Goal: Information Seeking & Learning: Learn about a topic

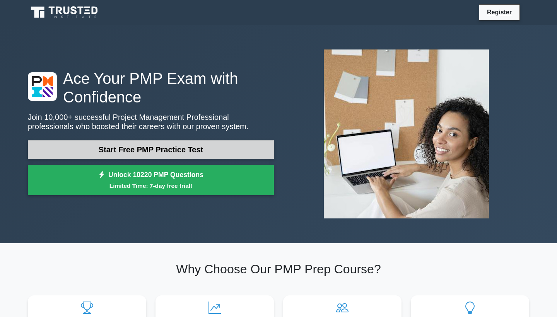
scroll to position [1, 0]
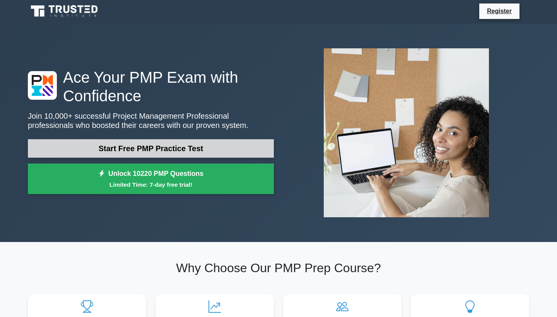
click at [144, 144] on link "Start Free PMP Practice Test" at bounding box center [151, 148] width 246 height 19
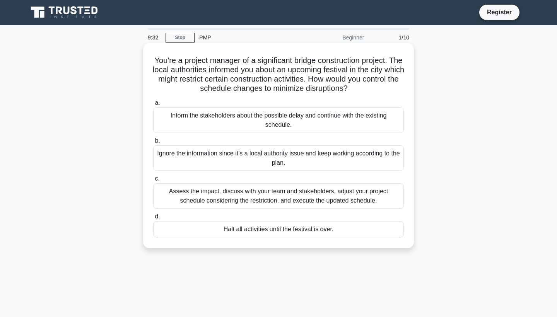
click at [299, 198] on div "Assess the impact, discuss with your team and stakeholders, adjust your project…" at bounding box center [278, 196] width 250 height 26
click at [153, 181] on input "c. Assess the impact, discuss with your team and stakeholders, adjust your proj…" at bounding box center [153, 178] width 0 height 5
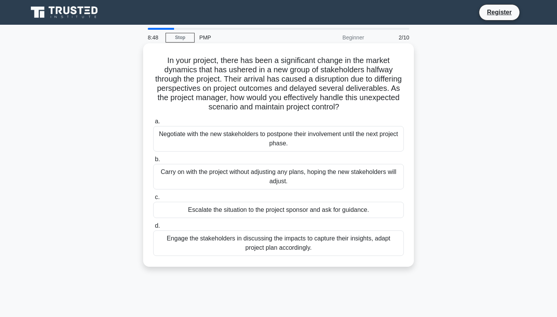
click at [321, 242] on div "Engage the stakeholders in discussing the impacts to capture their insights, ad…" at bounding box center [278, 243] width 250 height 26
click at [153, 228] on input "d. Engage the stakeholders in discussing the impacts to capture their insights,…" at bounding box center [153, 225] width 0 height 5
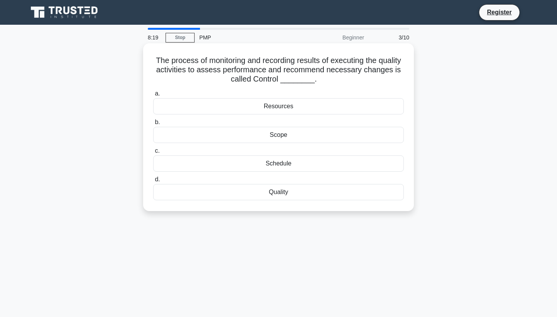
click at [315, 160] on div "Schedule" at bounding box center [278, 163] width 250 height 16
click at [153, 153] on input "c. Schedule" at bounding box center [153, 150] width 0 height 5
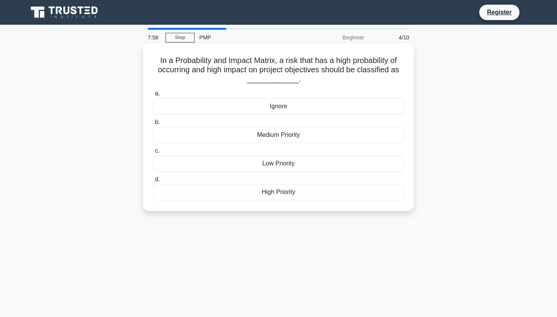
click at [315, 190] on div "High Priority" at bounding box center [278, 192] width 250 height 16
click at [153, 182] on input "d. High Priority" at bounding box center [153, 179] width 0 height 5
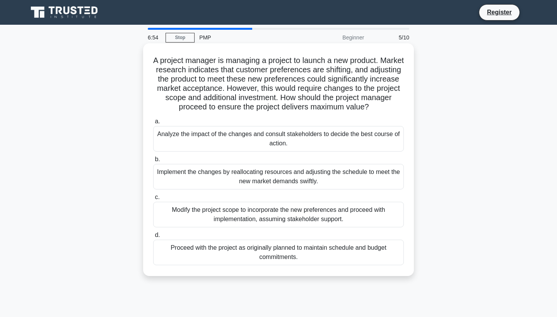
click at [324, 143] on div "Analyze the impact of the changes and consult stakeholders to decide the best c…" at bounding box center [278, 139] width 250 height 26
click at [153, 124] on input "a. Analyze the impact of the changes and consult stakeholders to decide the bes…" at bounding box center [153, 121] width 0 height 5
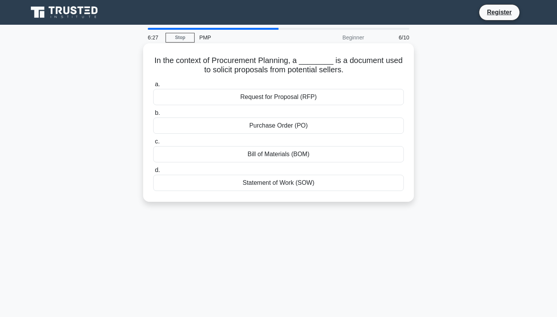
click at [317, 99] on div "Request for Proposal (RFP)" at bounding box center [278, 97] width 250 height 16
click at [153, 87] on input "a. Request for Proposal (RFP)" at bounding box center [153, 84] width 0 height 5
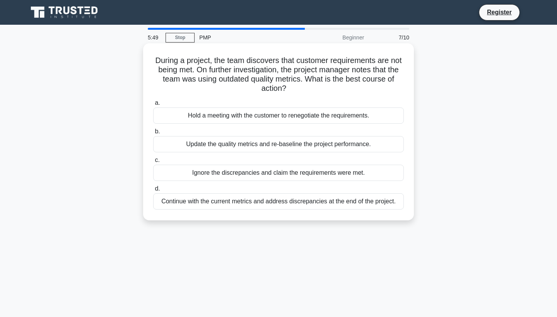
click at [336, 117] on div "Hold a meeting with the customer to renegotiate the requirements." at bounding box center [278, 115] width 250 height 16
click at [153, 106] on input "a. Hold a meeting with the customer to renegotiate the requirements." at bounding box center [153, 103] width 0 height 5
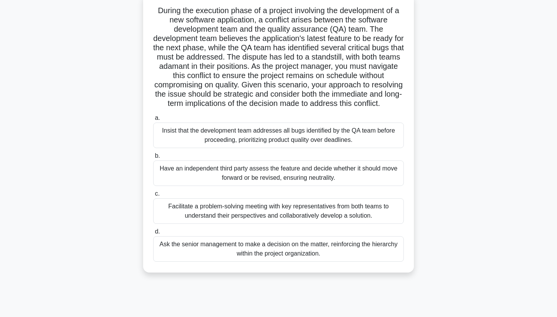
scroll to position [52, 0]
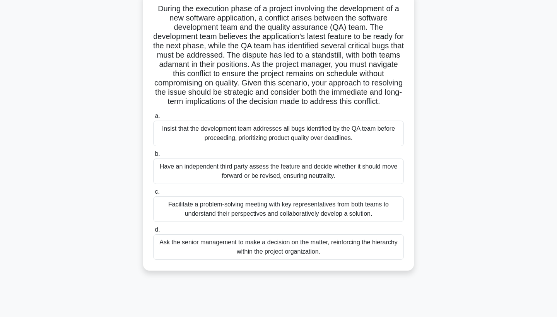
click at [311, 210] on div "Facilitate a problem-solving meeting with key representatives from both teams t…" at bounding box center [278, 209] width 250 height 26
click at [153, 194] on input "c. Facilitate a problem-solving meeting with key representatives from both team…" at bounding box center [153, 191] width 0 height 5
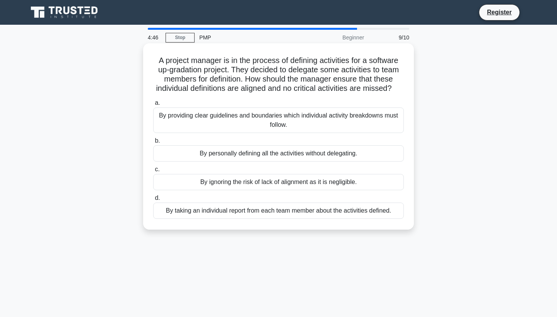
scroll to position [0, 0]
click at [247, 124] on div "By providing clear guidelines and boundaries which individual activity breakdow…" at bounding box center [278, 120] width 250 height 26
click at [153, 106] on input "a. By providing clear guidelines and boundaries which individual activity break…" at bounding box center [153, 103] width 0 height 5
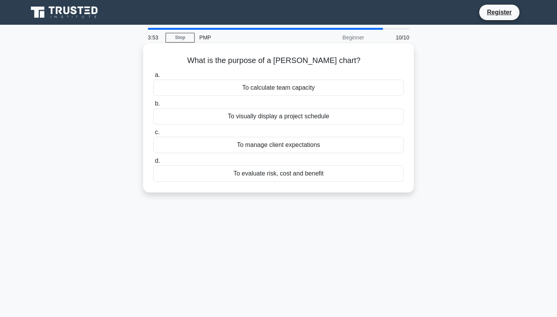
click at [276, 117] on div "To visually display a project schedule" at bounding box center [278, 116] width 250 height 16
click at [153, 106] on input "b. To visually display a project schedule" at bounding box center [153, 103] width 0 height 5
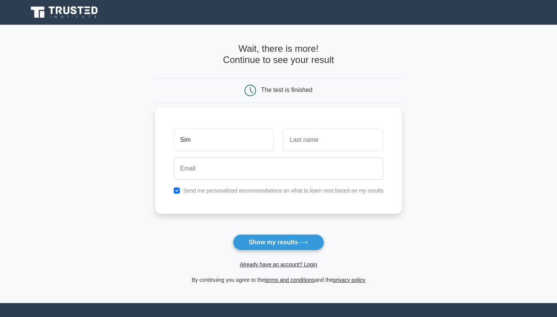
type input "Sim"
type input "s"
click at [178, 189] on input "checkbox" at bounding box center [177, 190] width 6 height 6
checkbox input "false"
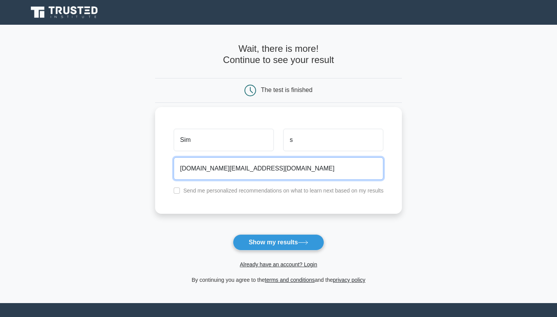
type input "senior.simone.ss@gmail.com"
drag, startPoint x: 264, startPoint y: 169, endPoint x: 141, endPoint y: 168, distance: 123.3
click at [141, 167] on main "Wait, there is more! Continue to see your result The test is finished Sim s" at bounding box center [278, 164] width 557 height 278
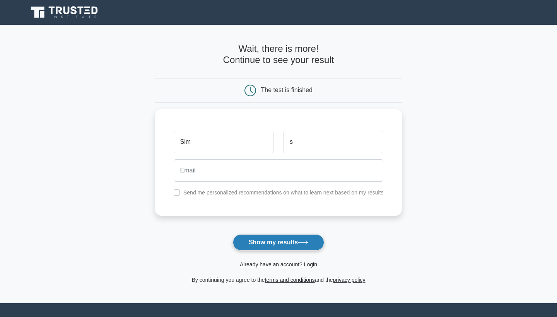
click at [294, 241] on button "Show my results" at bounding box center [278, 242] width 91 height 16
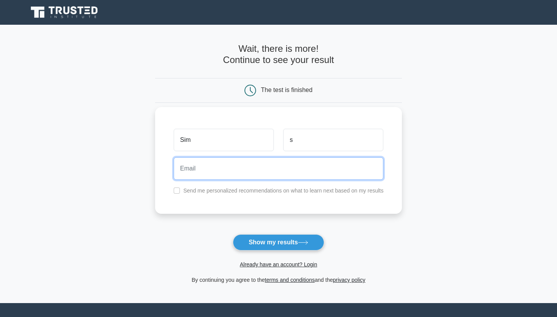
paste input "senior.simone.ss@gmail.com"
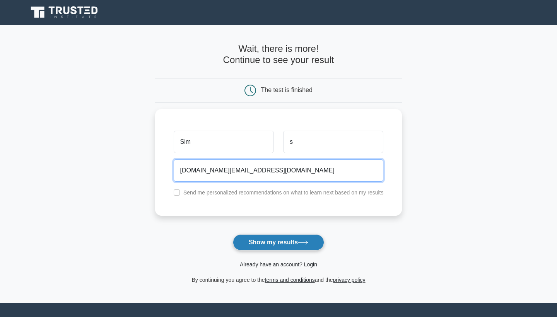
type input "senior.simone.ss@gmail.com"
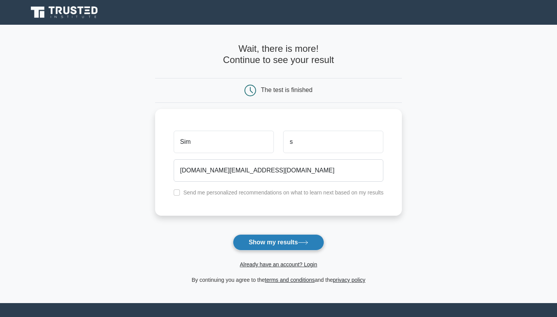
click at [296, 246] on button "Show my results" at bounding box center [278, 242] width 91 height 16
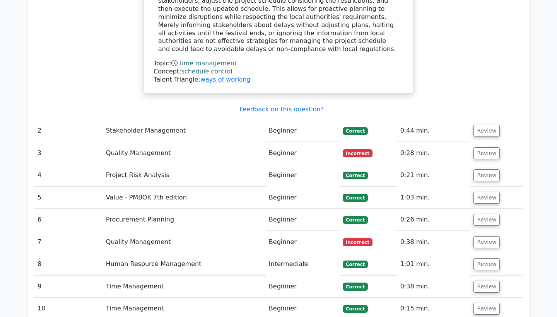
scroll to position [962, 0]
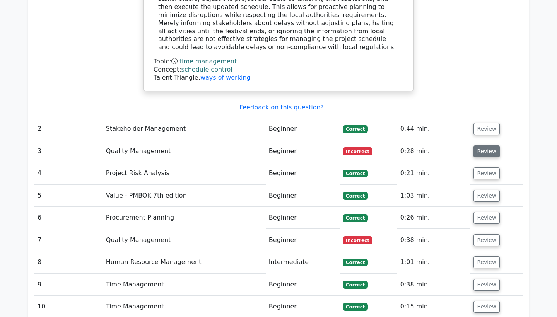
click at [482, 145] on button "Review" at bounding box center [486, 151] width 26 height 12
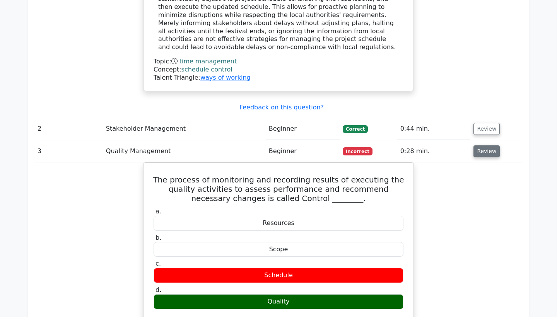
click at [477, 145] on button "Review" at bounding box center [486, 151] width 26 height 12
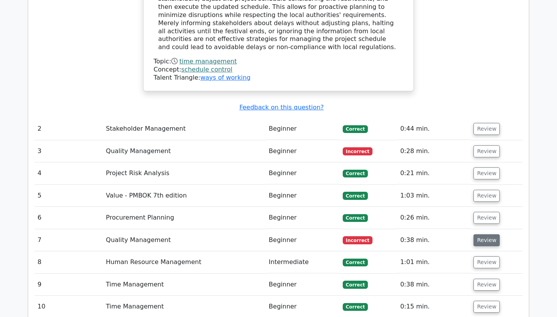
click at [482, 234] on button "Review" at bounding box center [486, 240] width 26 height 12
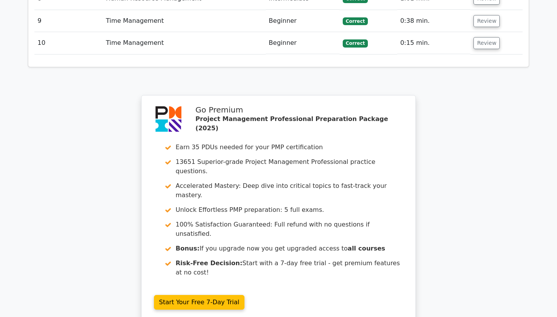
scroll to position [1583, 0]
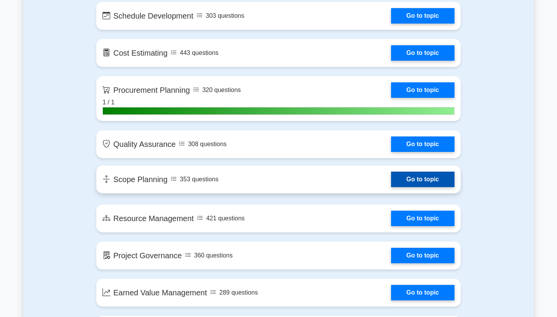
scroll to position [1051, 0]
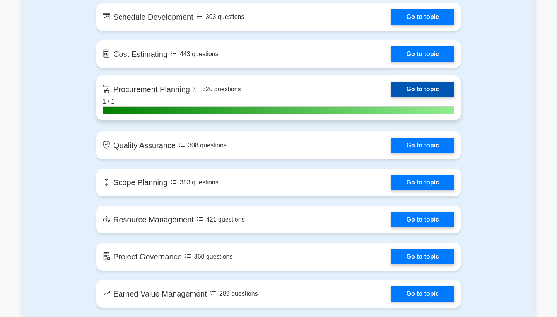
click at [391, 91] on link "Go to topic" at bounding box center [422, 89] width 63 height 15
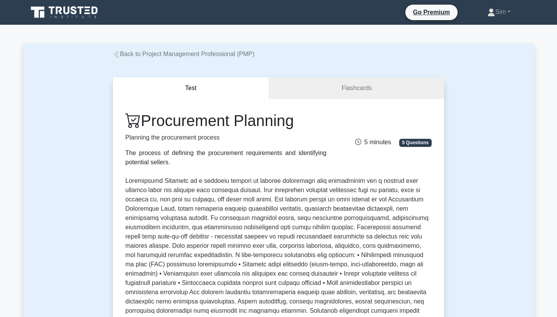
click at [119, 54] on icon at bounding box center [116, 54] width 7 height 7
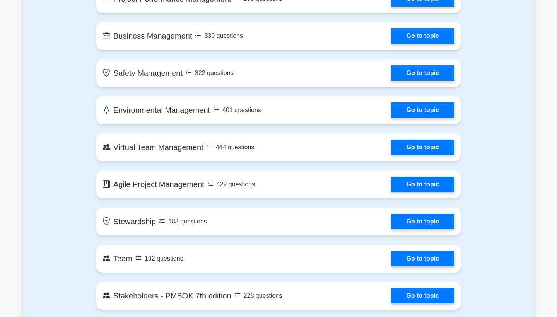
scroll to position [1598, 0]
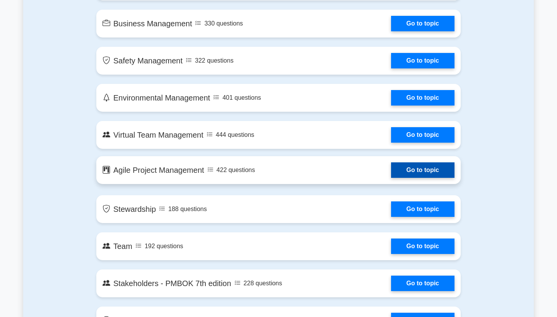
click at [391, 167] on link "Go to topic" at bounding box center [422, 169] width 63 height 15
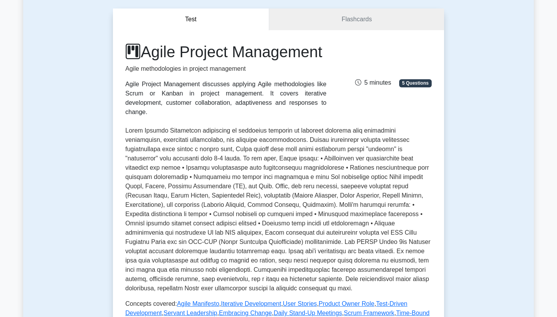
scroll to position [66, 0]
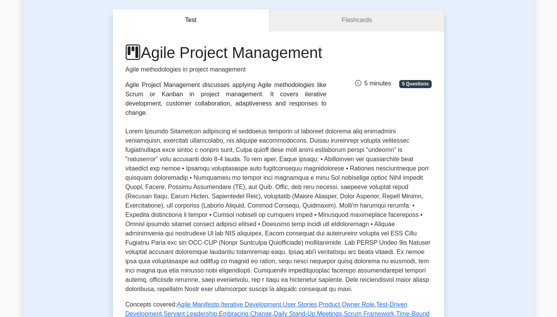
click at [344, 25] on link "Flashcards" at bounding box center [356, 20] width 175 height 22
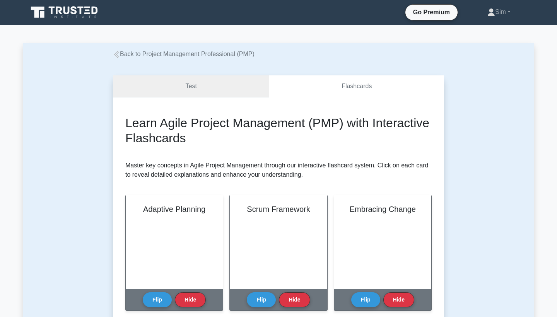
click at [211, 88] on link "Test" at bounding box center [191, 86] width 156 height 22
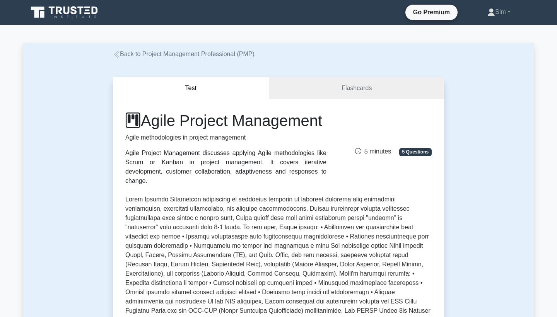
click at [165, 54] on link "Back to Project Management Professional (PMP)" at bounding box center [183, 54] width 141 height 7
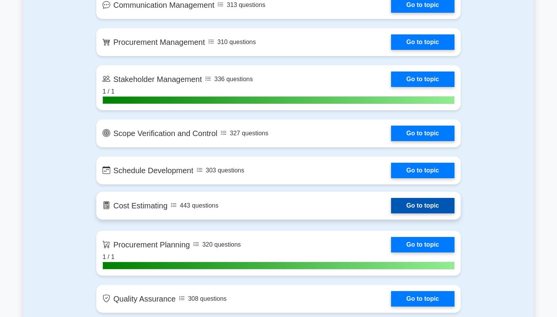
scroll to position [897, 0]
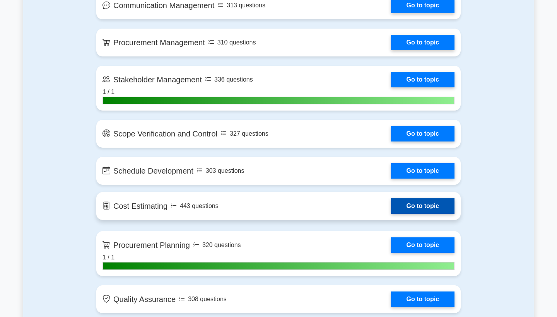
click at [391, 206] on link "Go to topic" at bounding box center [422, 205] width 63 height 15
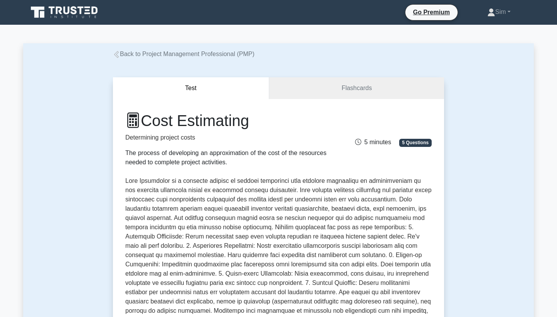
click at [136, 54] on link "Back to Project Management Professional (PMP)" at bounding box center [183, 54] width 141 height 7
